Goal: Information Seeking & Learning: Understand process/instructions

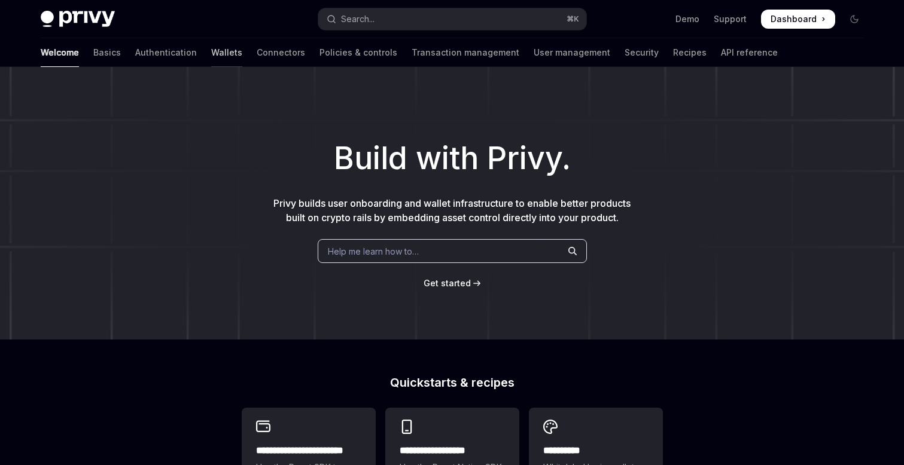
click at [211, 49] on link "Wallets" at bounding box center [226, 52] width 31 height 29
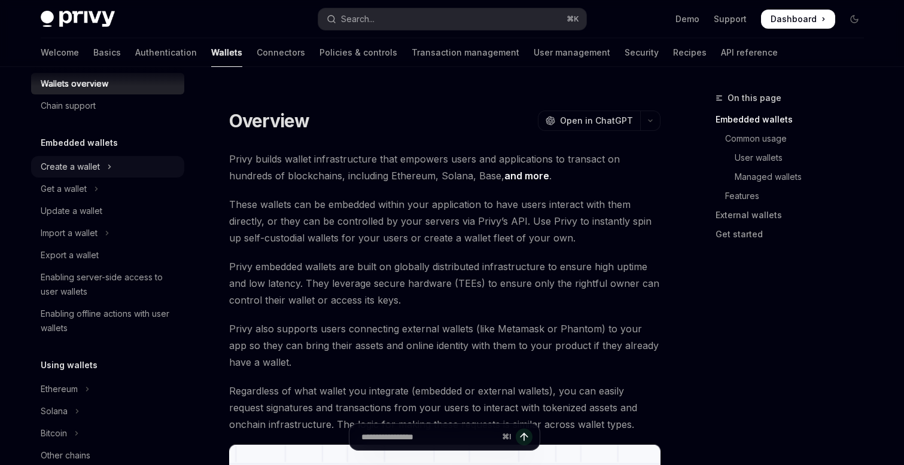
scroll to position [20, 0]
click at [96, 255] on div "Export a wallet" at bounding box center [70, 254] width 58 height 14
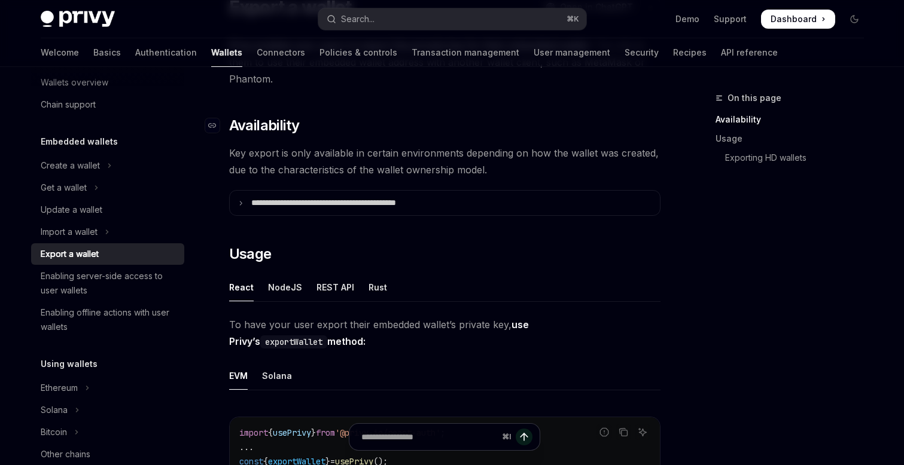
scroll to position [120, 0]
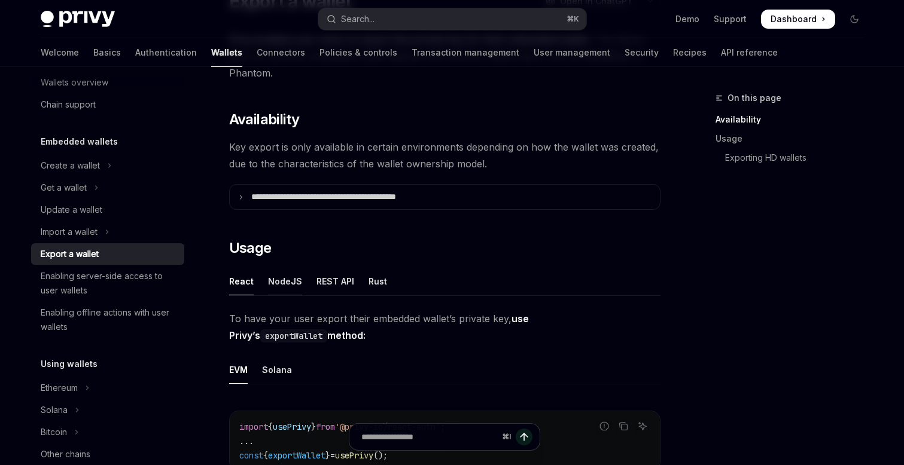
click at [282, 282] on div "NodeJS" at bounding box center [285, 281] width 34 height 28
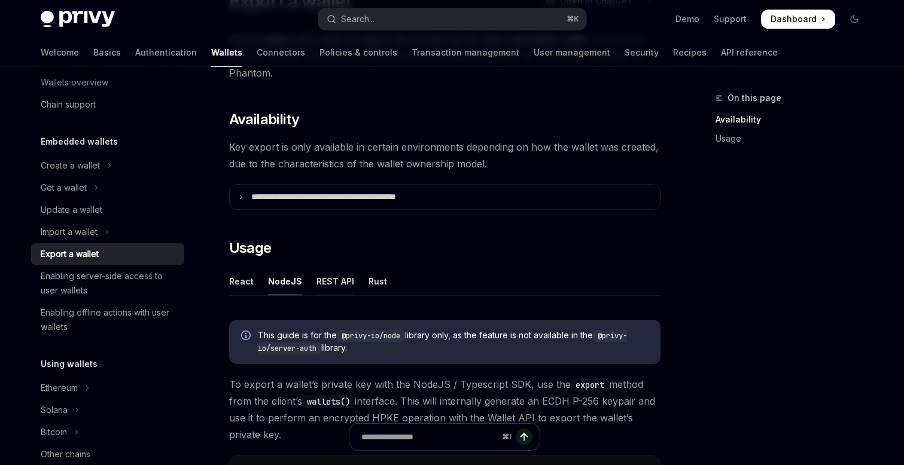
click at [335, 277] on div "REST API" at bounding box center [335, 281] width 38 height 28
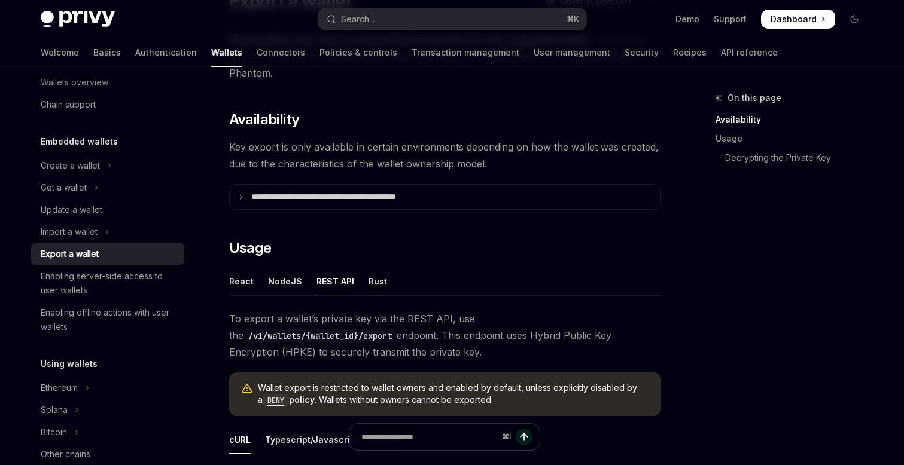
click at [374, 277] on div "Rust" at bounding box center [377, 281] width 19 height 28
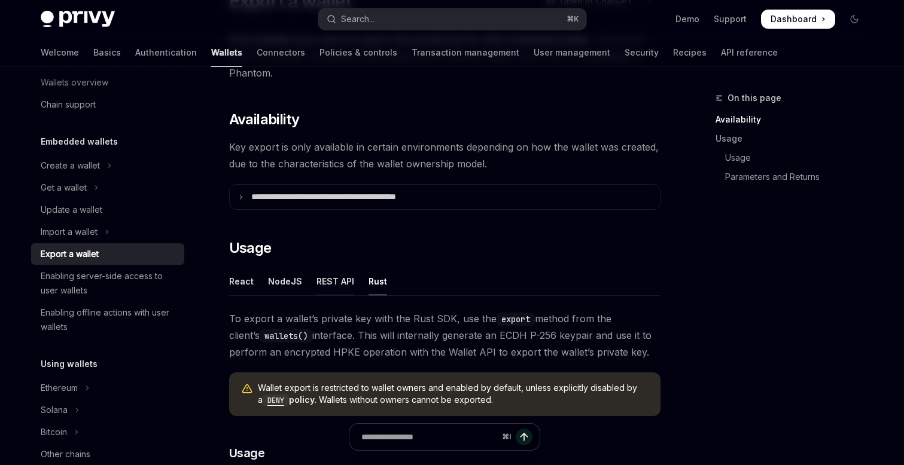
click at [321, 282] on div "REST API" at bounding box center [335, 281] width 38 height 28
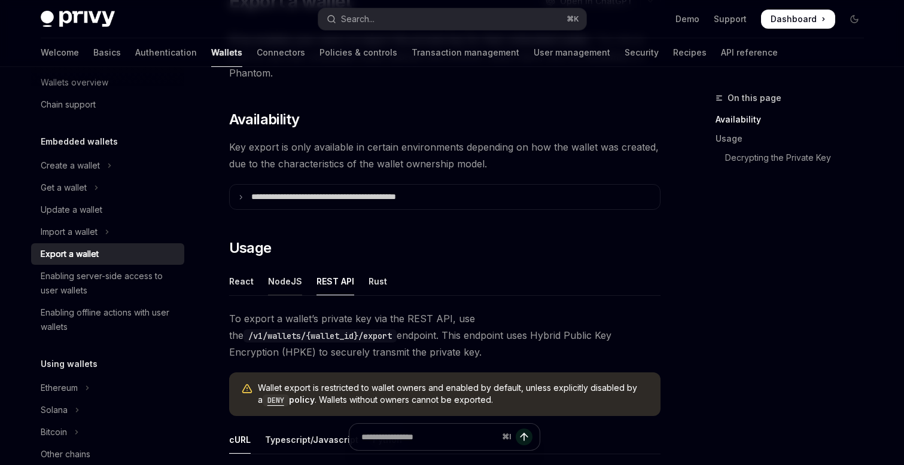
click at [285, 283] on div "NodeJS" at bounding box center [285, 281] width 34 height 28
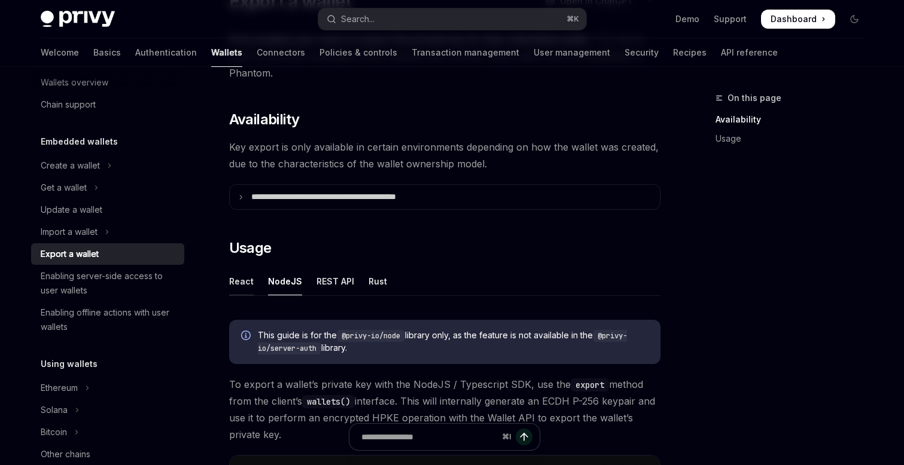
click at [245, 286] on div "React" at bounding box center [241, 281] width 25 height 28
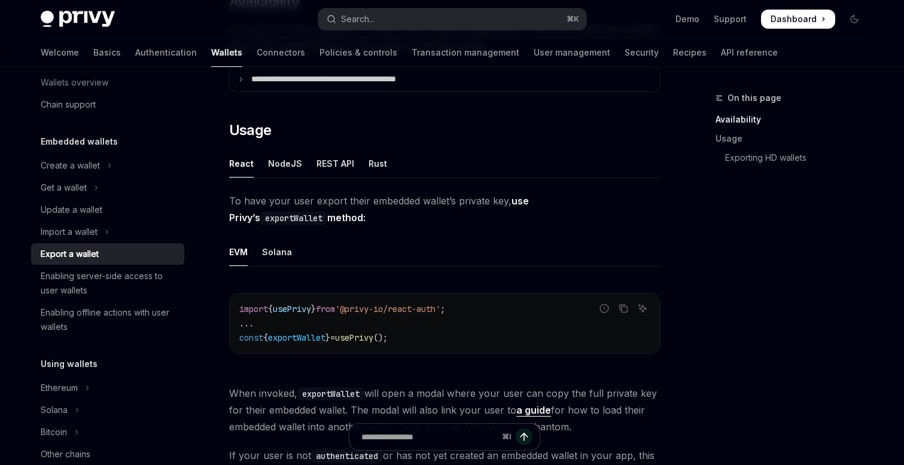
scroll to position [236, 0]
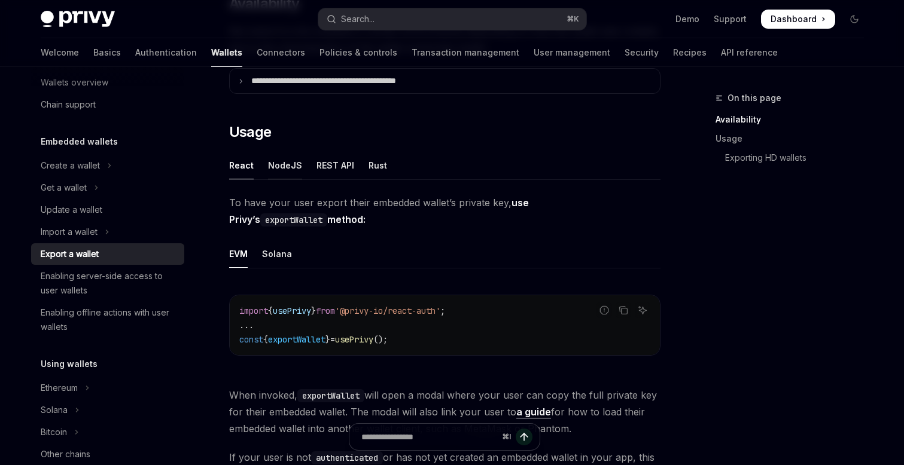
click at [280, 166] on div "NodeJS" at bounding box center [285, 165] width 34 height 28
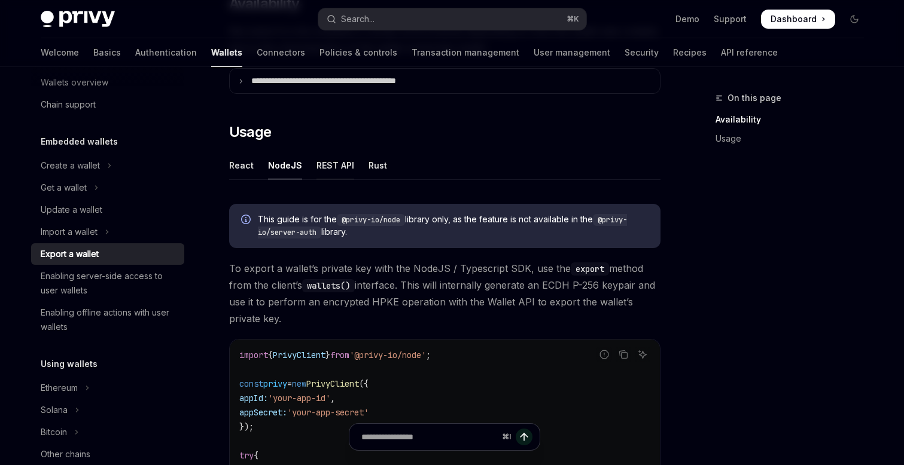
click at [331, 165] on div "REST API" at bounding box center [335, 165] width 38 height 28
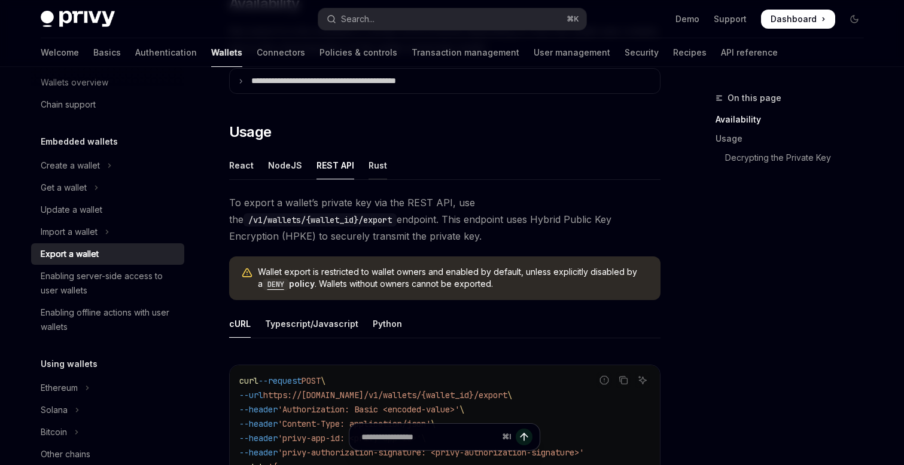
click at [375, 164] on div "Rust" at bounding box center [377, 165] width 19 height 28
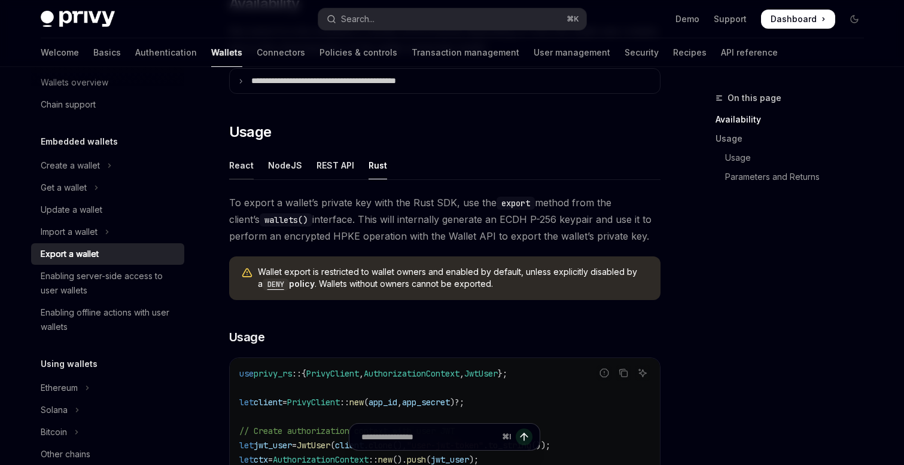
click at [235, 168] on div "React" at bounding box center [241, 165] width 25 height 28
type textarea "*"
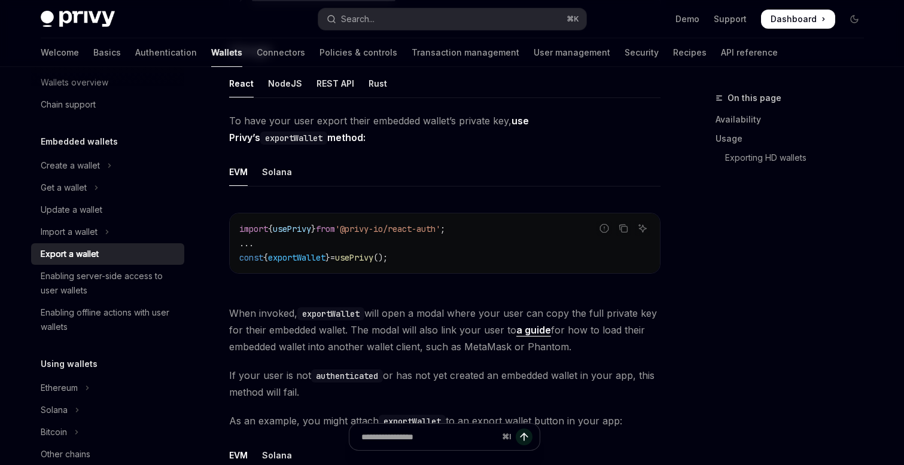
scroll to position [319, 0]
